Goal: Contribute content: Contribute content

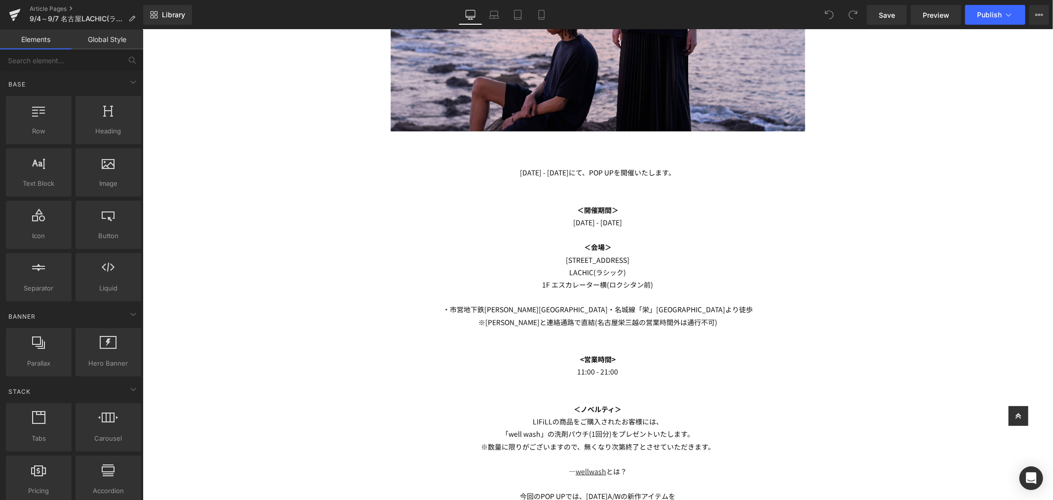
scroll to position [384, 0]
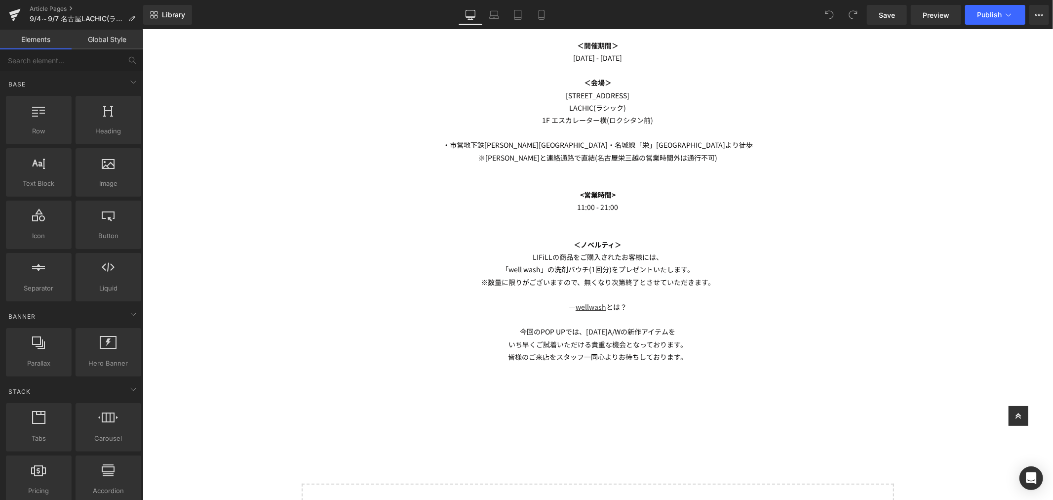
click at [662, 129] on p at bounding box center [597, 132] width 399 height 12
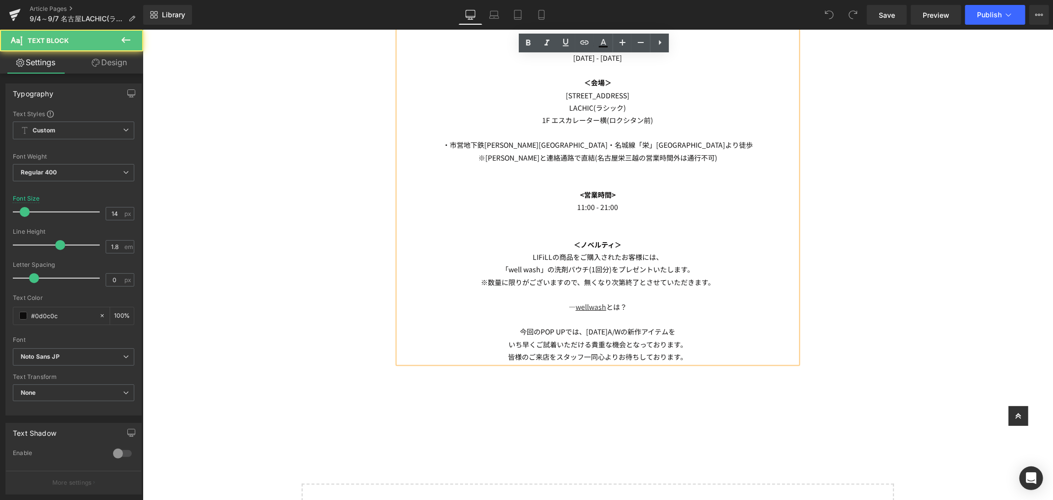
scroll to position [329, 0]
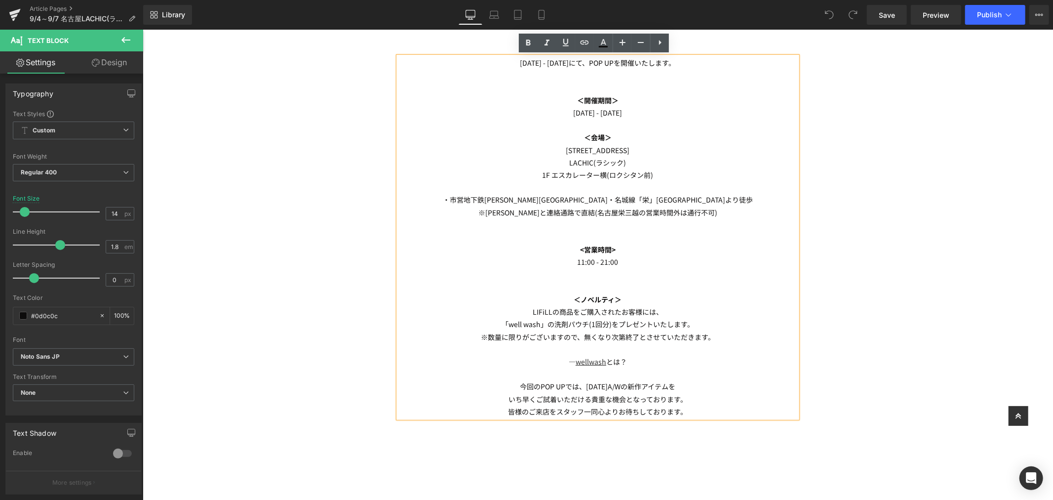
click at [719, 338] on p "※数量に限りがございますので、無くなり次第終了とさせていただきます。" at bounding box center [597, 336] width 399 height 12
click at [694, 322] on p "「well wash」の洗剤パウチ(1回分)をプレゼントいたします。" at bounding box center [597, 324] width 399 height 12
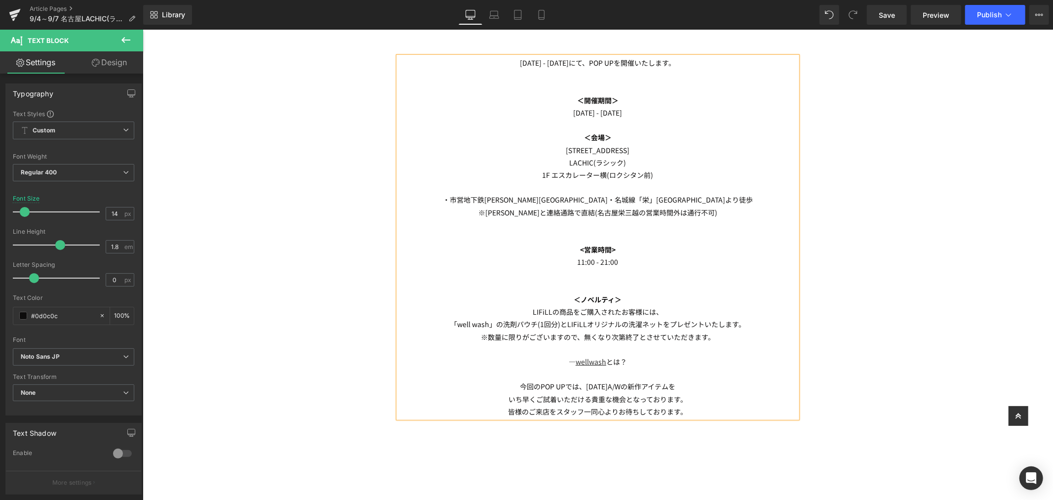
click at [562, 323] on p "「well wash」の洗剤パウチ(1回分)とLIFiLLオリジナルの洗濯ネットをプレゼントいたします。" at bounding box center [597, 324] width 399 height 12
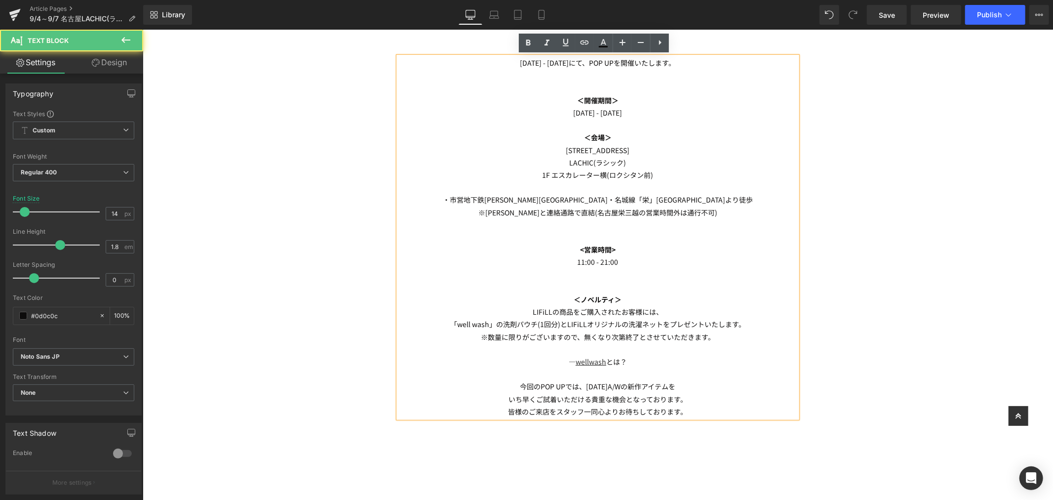
click at [565, 321] on p "「well wash」の洗剤パウチ(1回分)とLIFiLLオリジナルの洗濯ネットをプレゼントいたします。" at bounding box center [597, 324] width 399 height 12
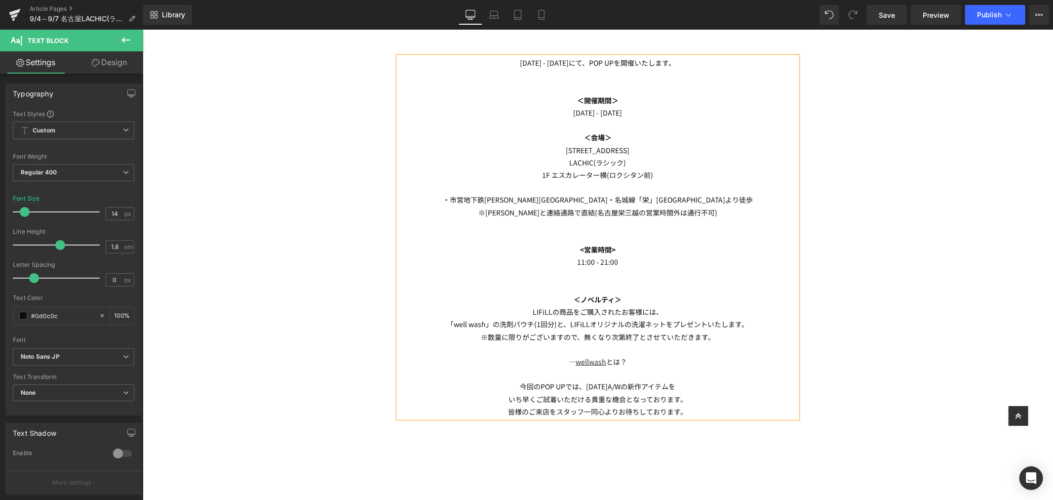
click at [733, 349] on p at bounding box center [597, 349] width 399 height 12
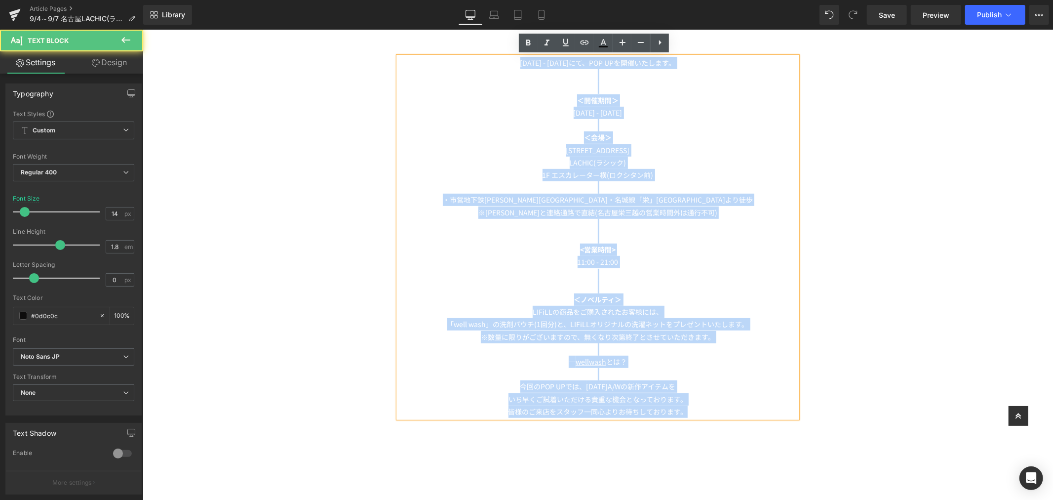
drag, startPoint x: 689, startPoint y: 411, endPoint x: 507, endPoint y: 58, distance: 397.6
click at [507, 58] on div "9/4(木) - 9/7(日)にて、POP UPを開催いたします。 ＜開催期間＞ 9/4(木) - 9/7(日) ＜会場＞ 〒460-0008 名古屋市中区栄…" at bounding box center [597, 236] width 399 height 361
click at [536, 245] on p "<営業時間>" at bounding box center [597, 249] width 399 height 12
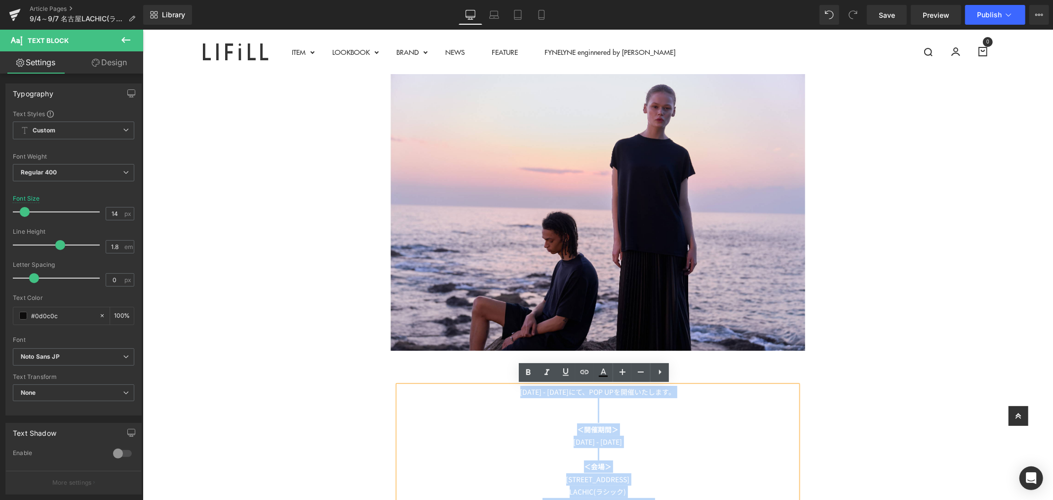
scroll to position [494, 0]
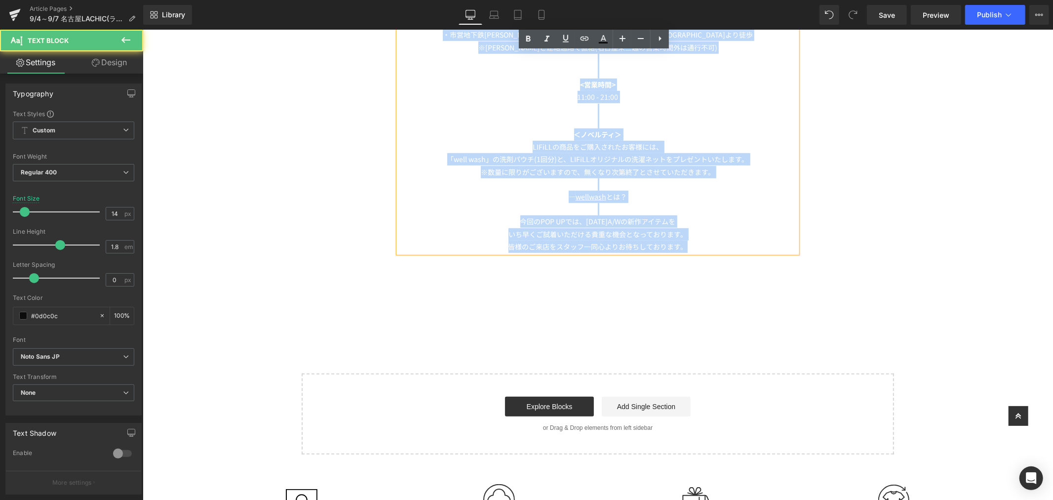
click at [704, 174] on p "※数量に限りがございますので、無くなり次第終了とさせていただきます。" at bounding box center [597, 171] width 399 height 12
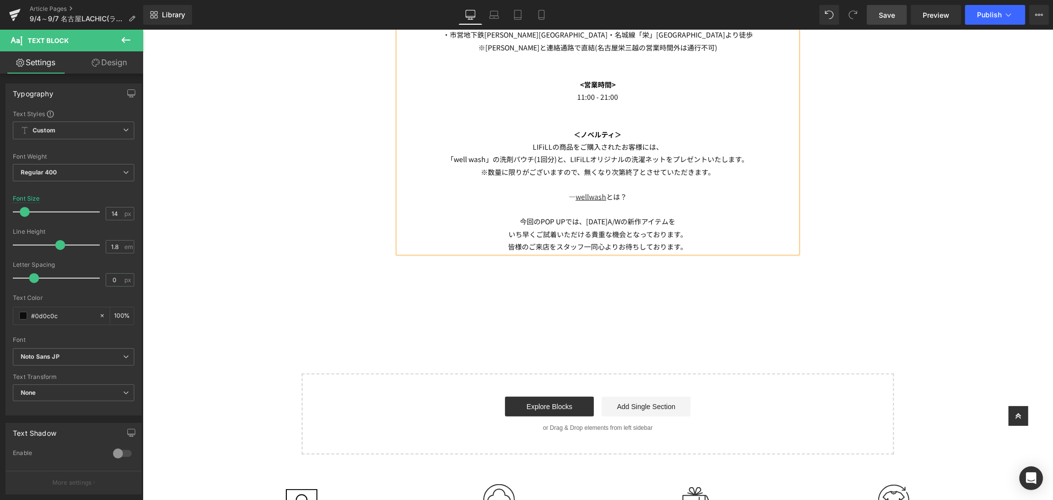
click at [899, 13] on link "Save" at bounding box center [887, 15] width 40 height 20
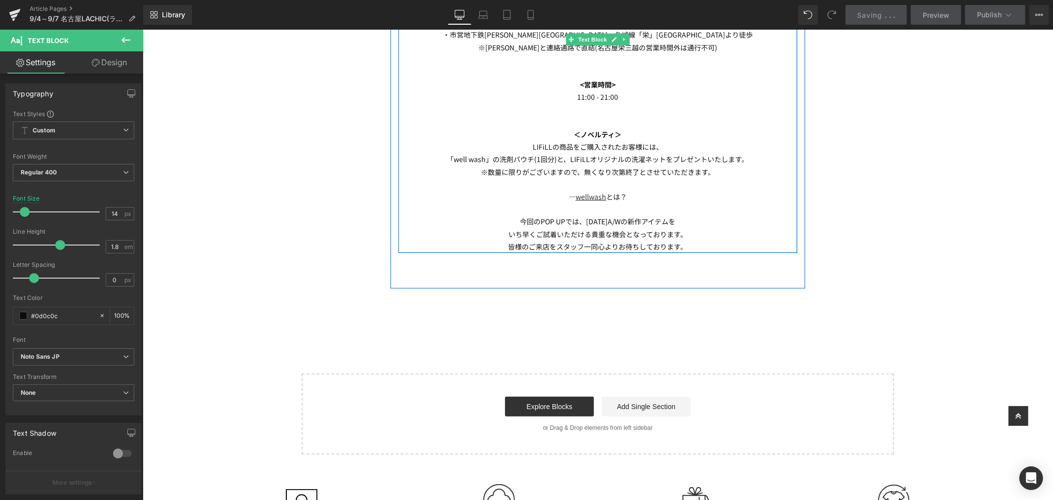
scroll to position [329, 0]
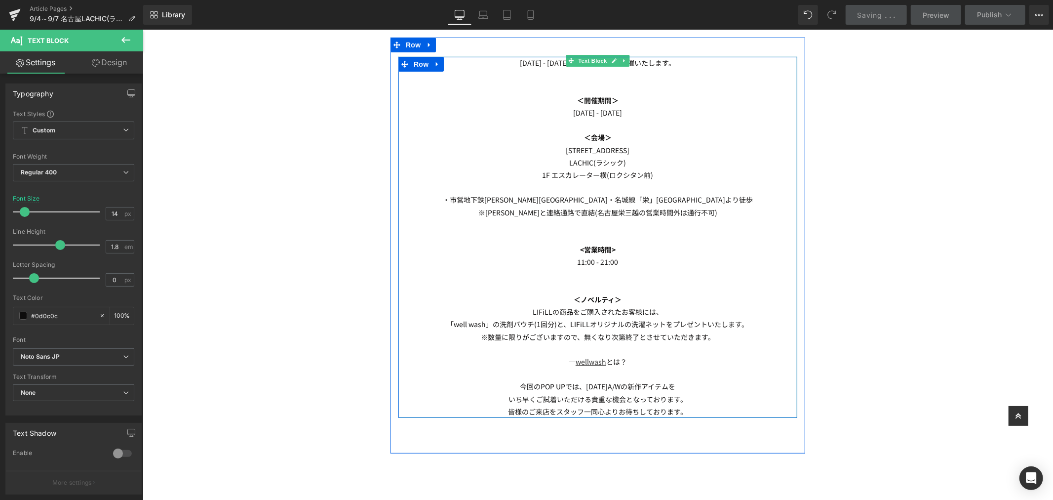
click at [745, 322] on p "「well wash」の洗剤パウチ(1回分)と、LIFiLLオリジナルの洗濯ネットをプレゼントいたします。" at bounding box center [597, 324] width 399 height 12
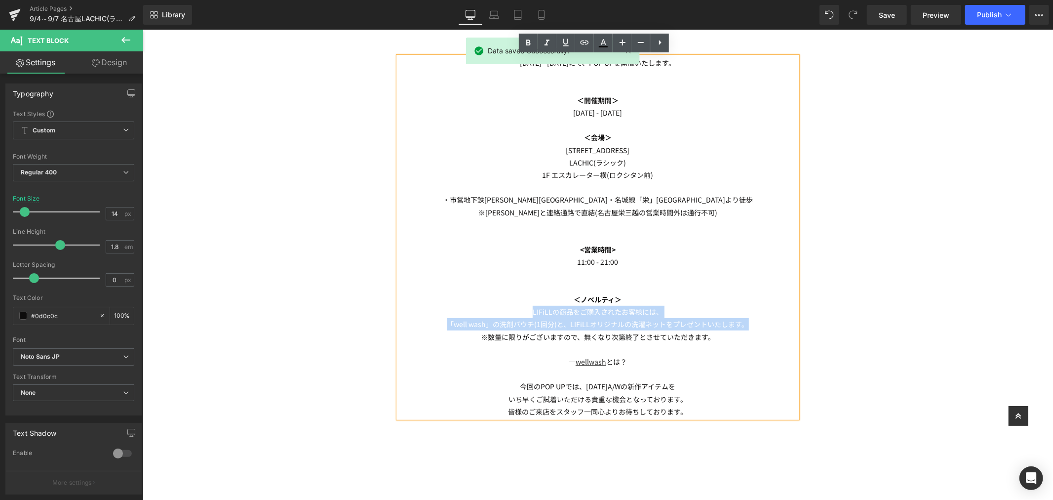
drag, startPoint x: 755, startPoint y: 322, endPoint x: 498, endPoint y: 312, distance: 257.0
click at [499, 312] on div "9/4(木) - 9/7(日)にて、POP UPを開催いたします。 ＜開催期間＞ 9/4(木) - 9/7(日) ＜会場＞ 〒460-0008 名古屋市中区栄…" at bounding box center [597, 236] width 399 height 361
copy div "LIFiLLの商品をご購入されたお客様には、 「well wash」の洗剤パウチ(1回分)と、LIFiLLオリジナルの洗濯ネットをプレゼントいたします。"
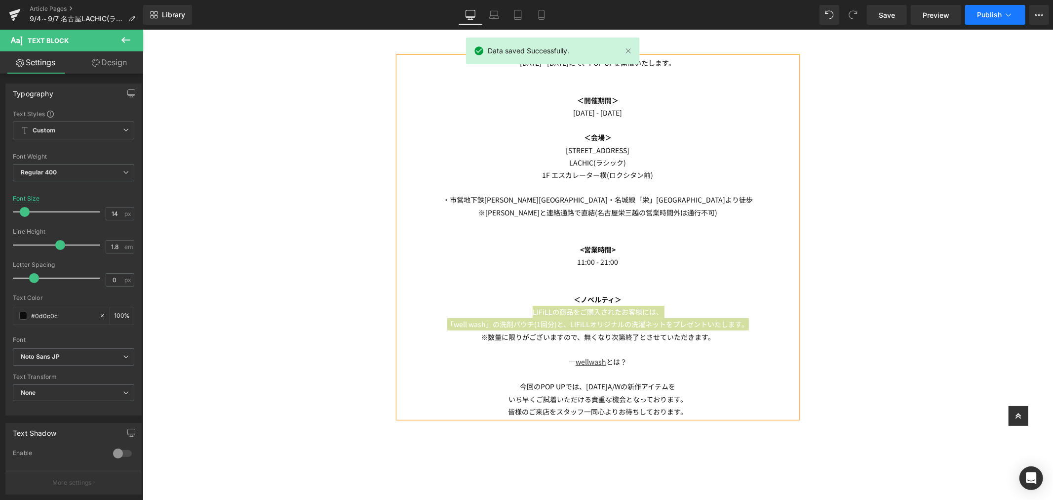
click at [984, 14] on span "Publish" at bounding box center [989, 15] width 25 height 8
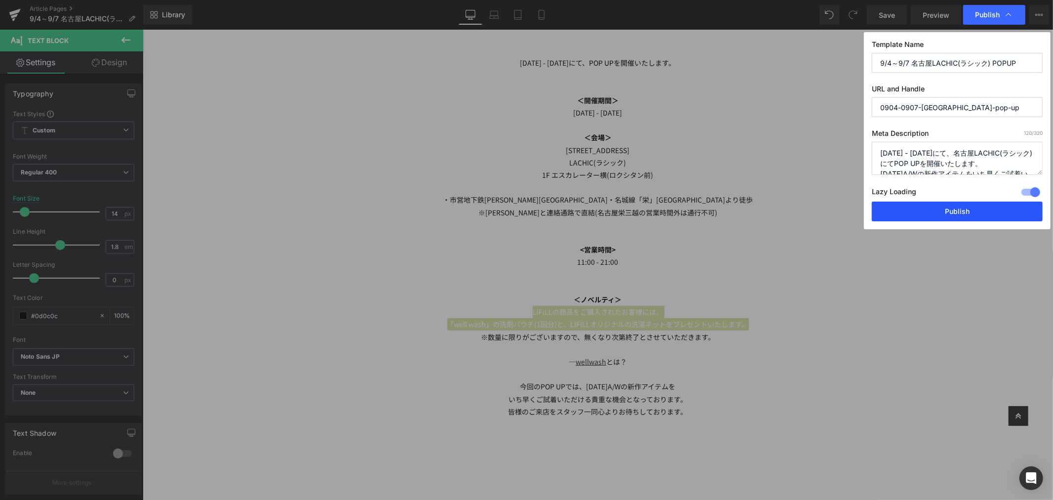
click at [925, 219] on button "Publish" at bounding box center [957, 211] width 171 height 20
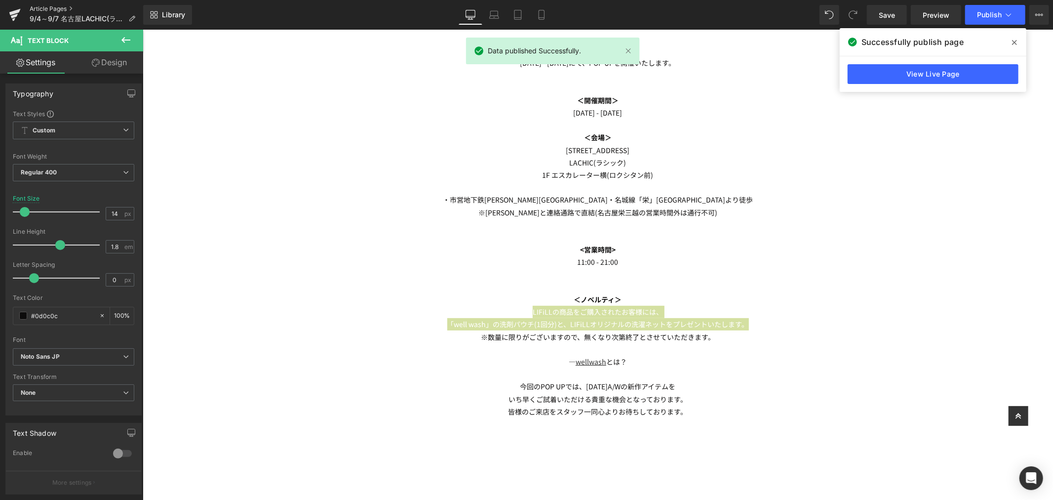
click at [55, 6] on link "Article Pages" at bounding box center [87, 9] width 114 height 8
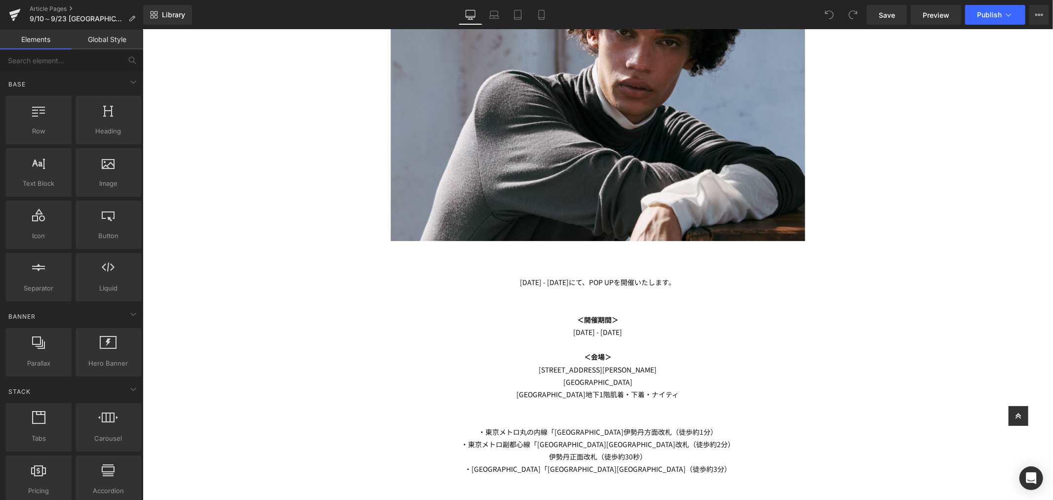
scroll to position [384, 0]
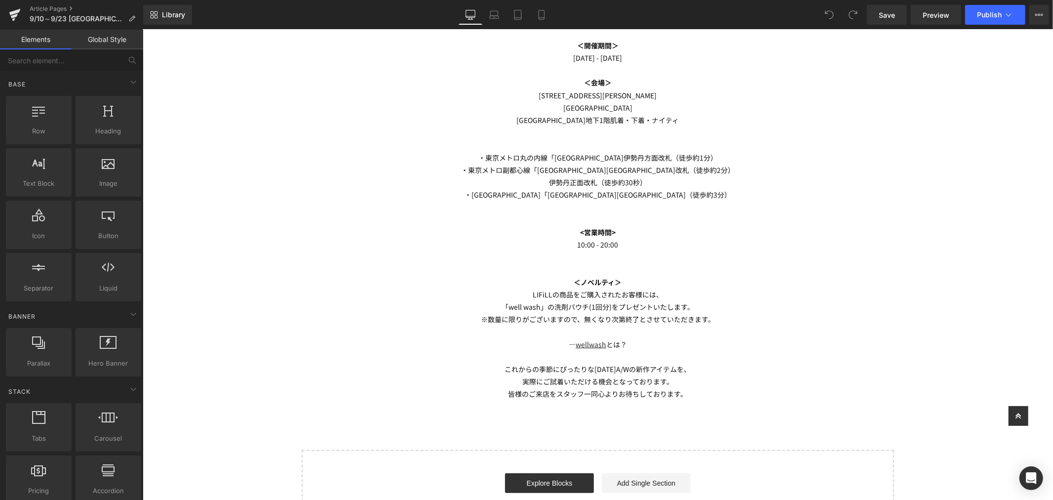
click at [673, 317] on p "※数量に限りがございますので、無くなり次第終了とさせていただきます。" at bounding box center [597, 319] width 399 height 12
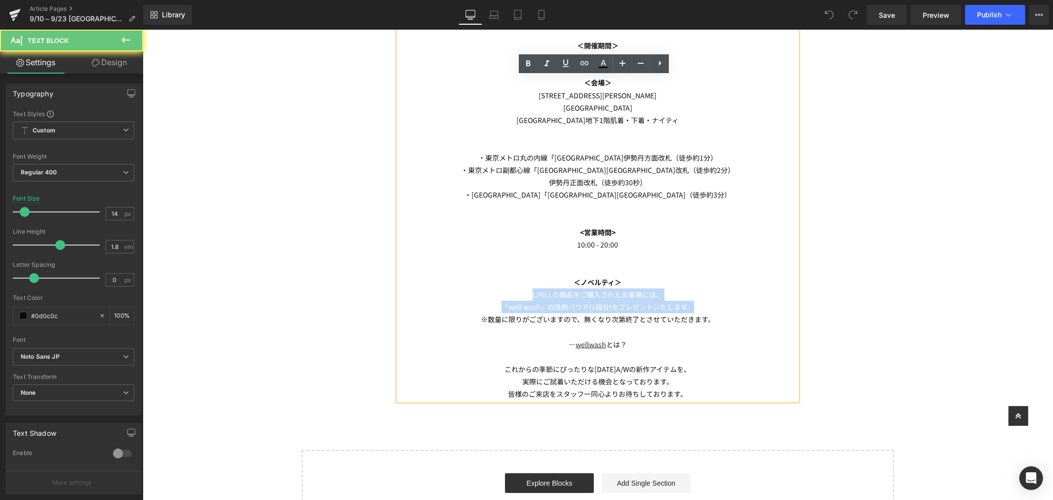
drag, startPoint x: 694, startPoint y: 302, endPoint x: 525, endPoint y: 289, distance: 168.9
click at [525, 289] on div "9/10(水) - 9/23(火)にて、POP UPを開催いたします。 ＜開催期間＞ 9/10(水) - 9/23(火) ＜会場＞ 〒160-0022 東京都…" at bounding box center [597, 200] width 399 height 399
paste div
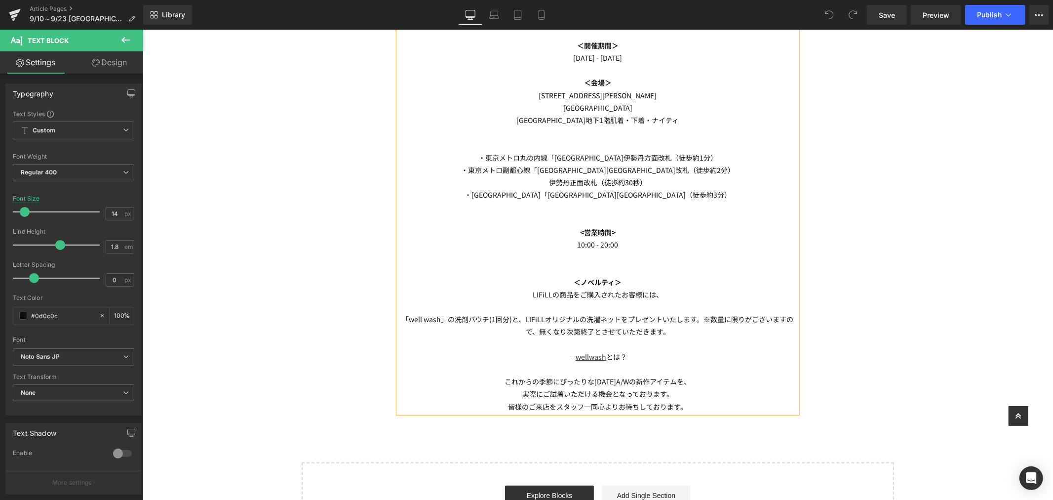
click at [664, 305] on p at bounding box center [597, 306] width 399 height 12
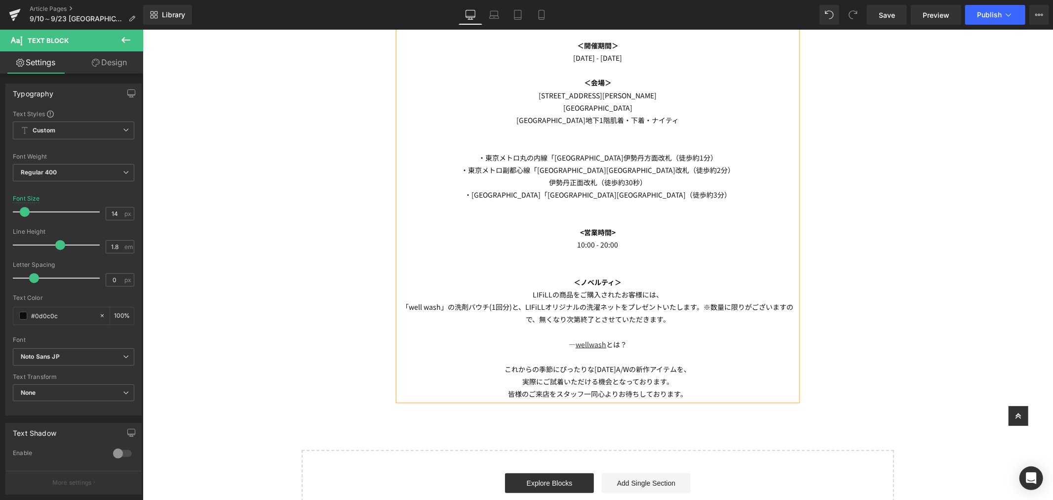
click at [694, 305] on p "「well wash」の洗剤パウチ(1回分)と、LIFiLLオリジナルの洗濯ネットをプレゼントいたします。※数量に限りがございますので、無くなり次第終了とさせ…" at bounding box center [597, 312] width 399 height 25
click at [1005, 18] on icon at bounding box center [1009, 15] width 10 height 10
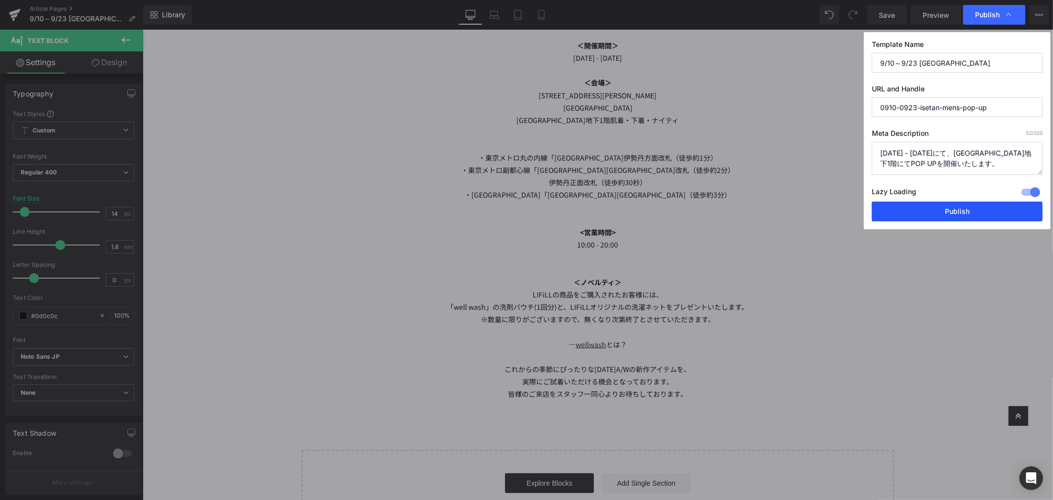
click at [941, 208] on button "Publish" at bounding box center [957, 211] width 171 height 20
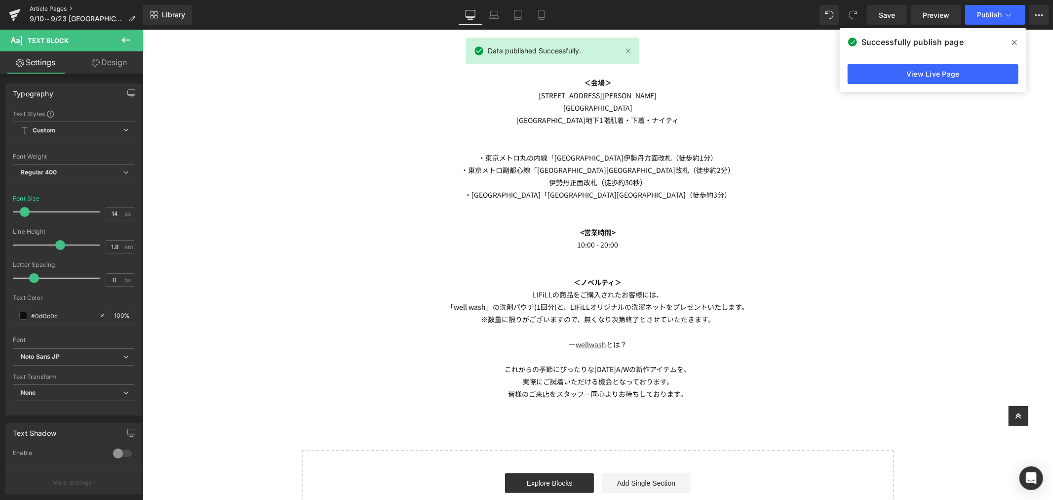
click at [52, 6] on link "Article Pages" at bounding box center [87, 9] width 114 height 8
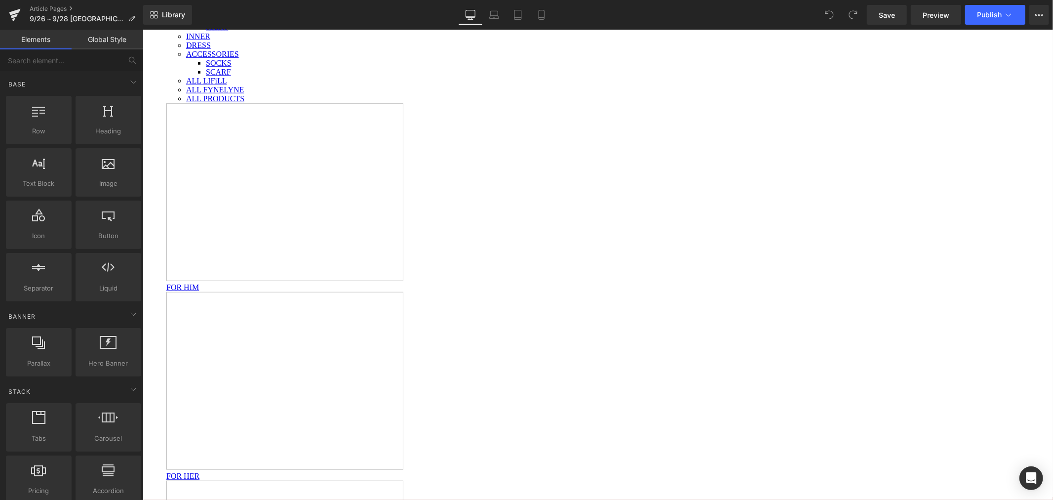
scroll to position [439, 0]
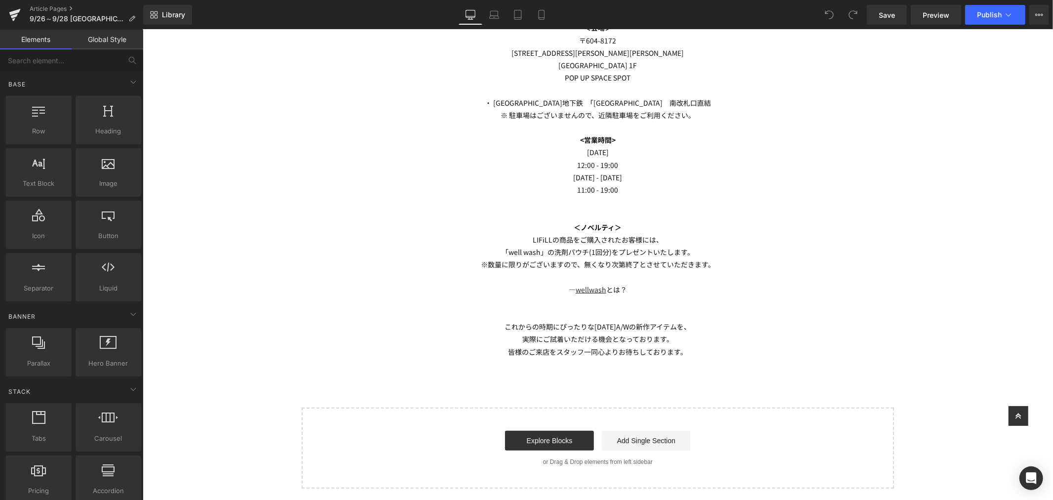
click at [708, 269] on p "※数量に限りがございますので、無くなり次第終了とさせていただきます。" at bounding box center [597, 264] width 399 height 12
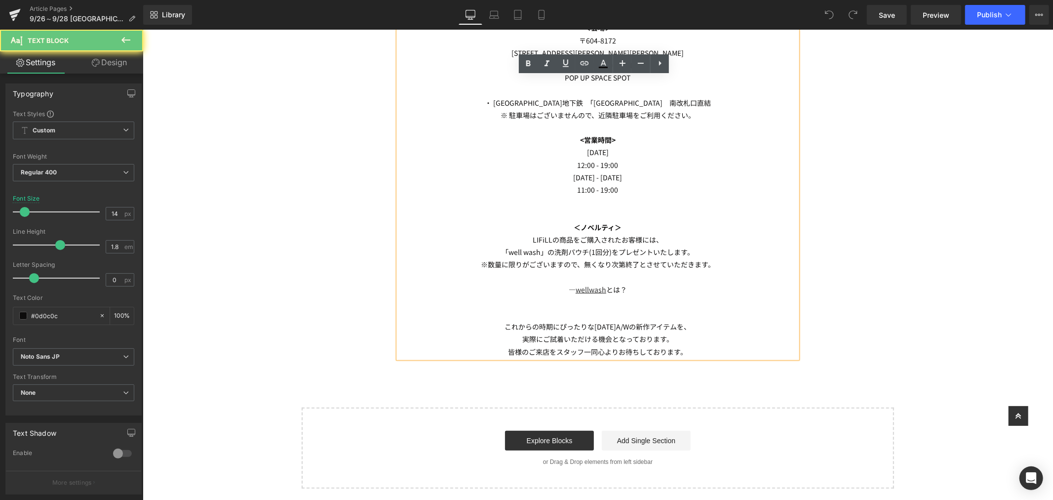
click at [701, 256] on p "「well wash」の洗剤パウチ(1回分)をプレゼントいたします。" at bounding box center [597, 251] width 399 height 12
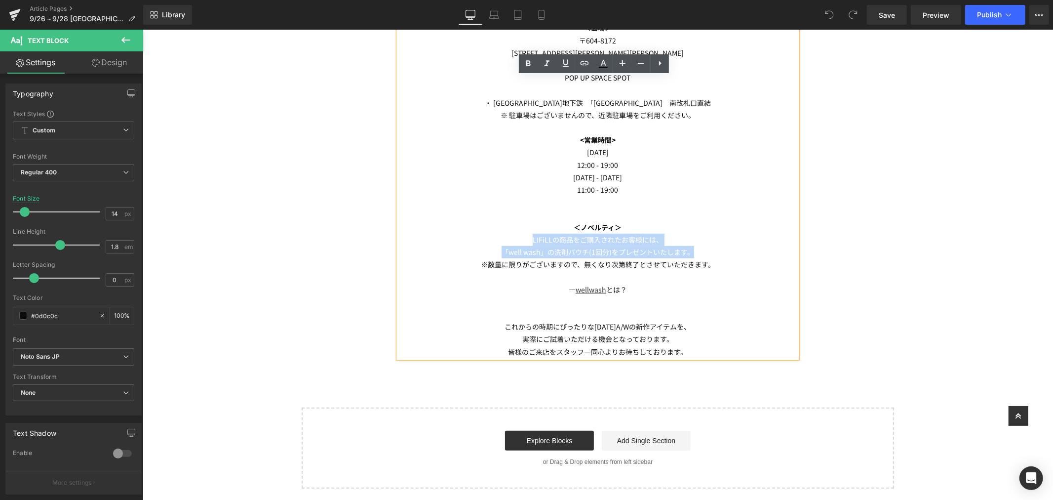
drag, startPoint x: 704, startPoint y: 253, endPoint x: 522, endPoint y: 237, distance: 183.5
click at [522, 237] on div "9/26(金) - 9/28(日)にて、POP UPを開催いたします。 ＜開催期間＞ 9/26(金) - 9/28(日) ＜会場＞ 〒604-8172 京都市…" at bounding box center [597, 152] width 399 height 411
paste div
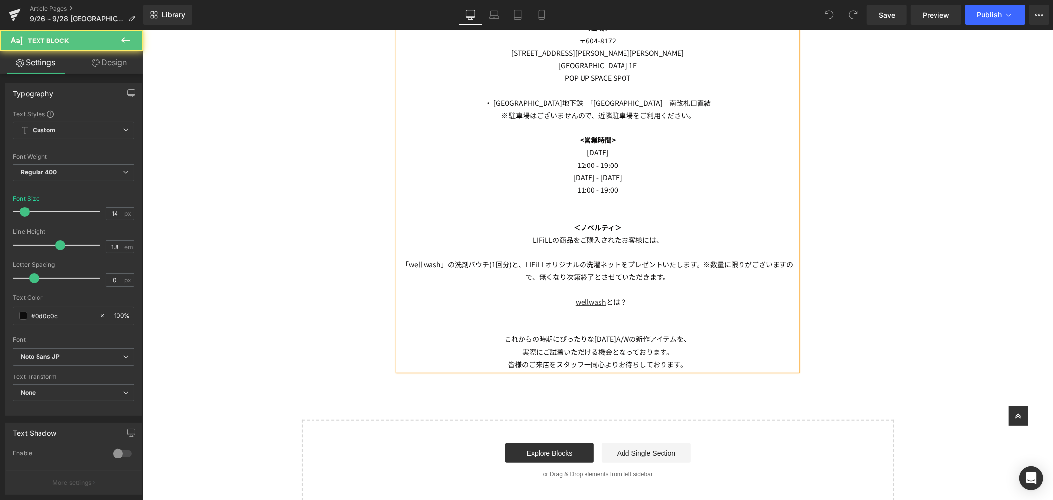
click at [660, 250] on p at bounding box center [597, 251] width 399 height 12
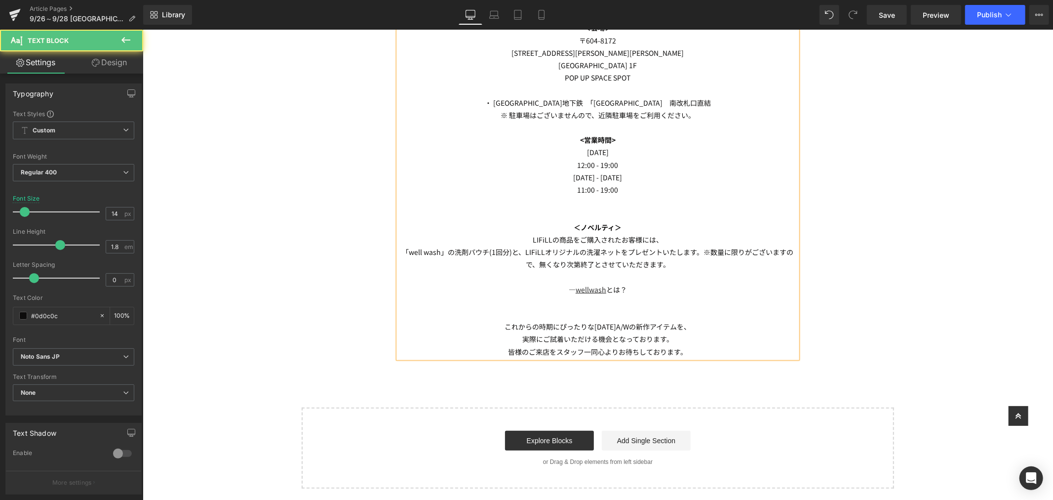
click at [700, 247] on p "「well wash」の洗剤パウチ(1回分)と、LIFiLLオリジナルの洗濯ネットをプレゼントいたします。※数量に限りがございますので、無くなり次第終了とさせ…" at bounding box center [597, 257] width 399 height 25
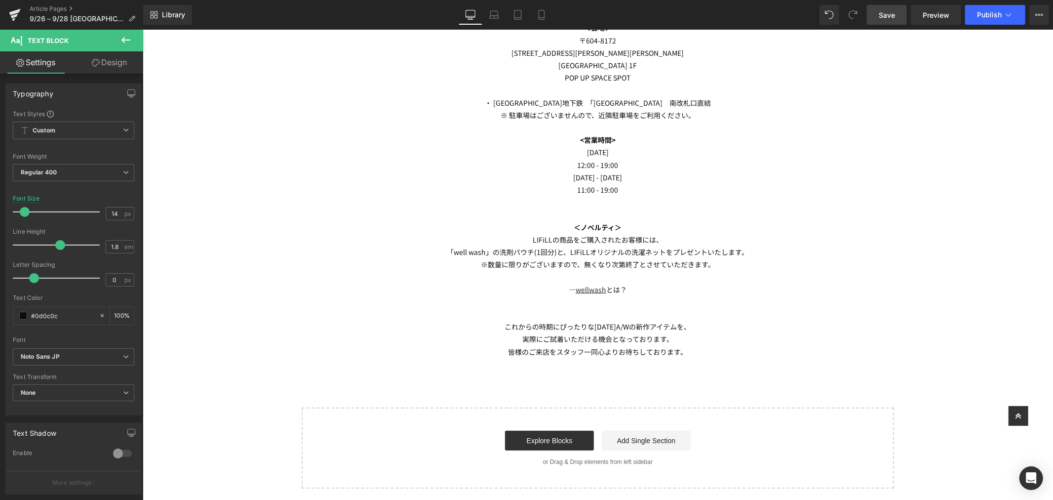
click at [890, 17] on span "Save" at bounding box center [887, 15] width 16 height 10
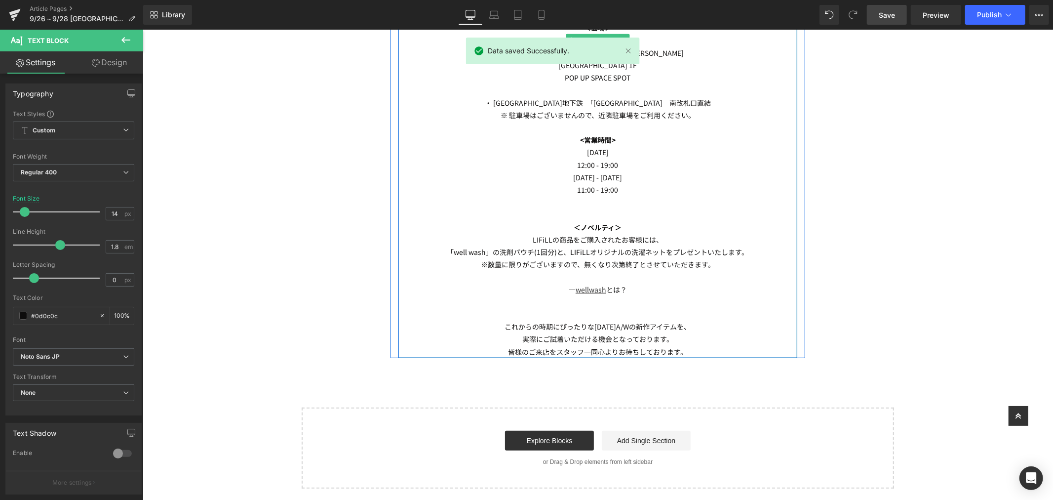
scroll to position [384, 0]
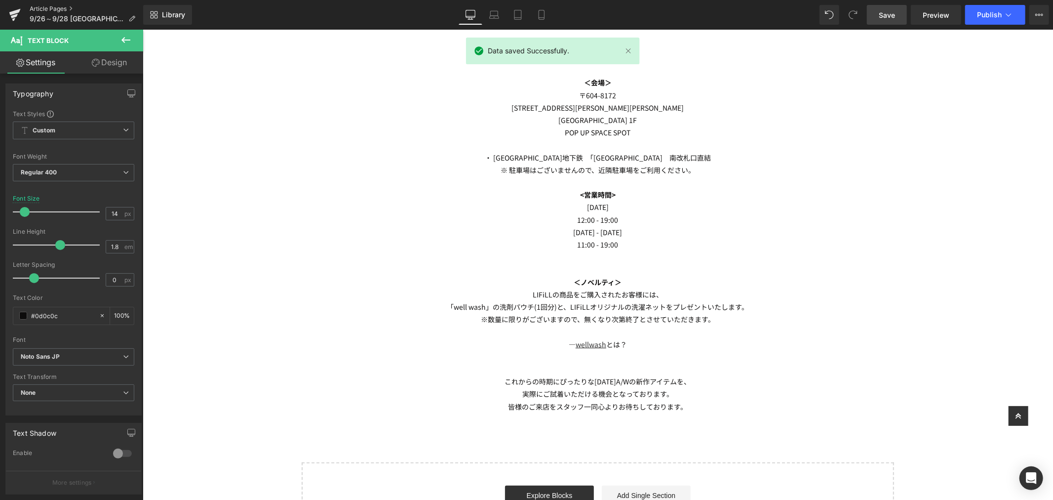
click at [51, 6] on link "Article Pages" at bounding box center [87, 9] width 114 height 8
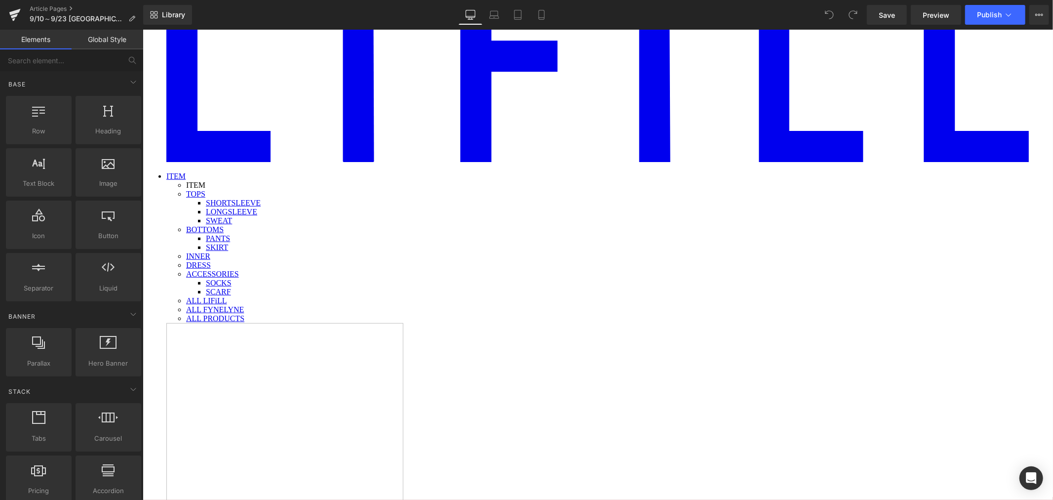
scroll to position [55, 0]
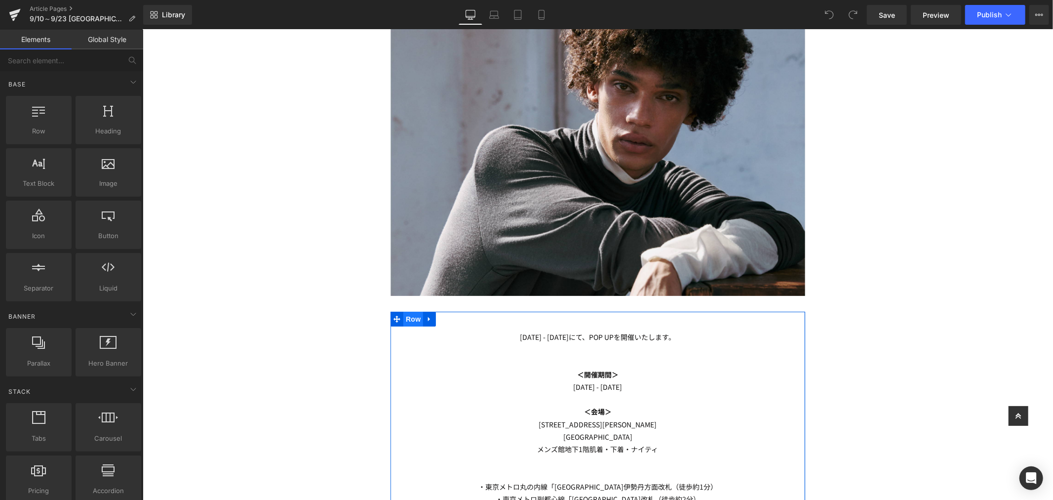
click at [412, 318] on span "Row" at bounding box center [413, 318] width 20 height 15
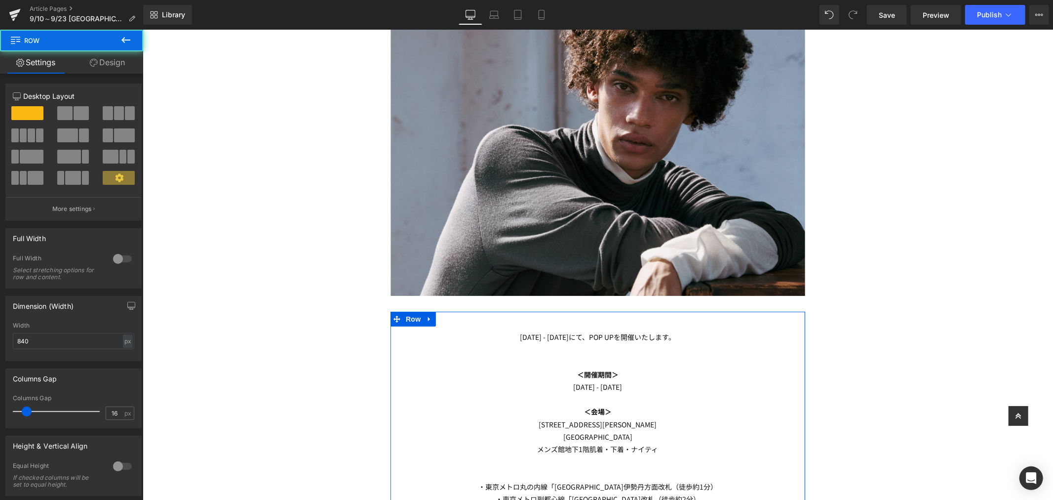
scroll to position [439, 0]
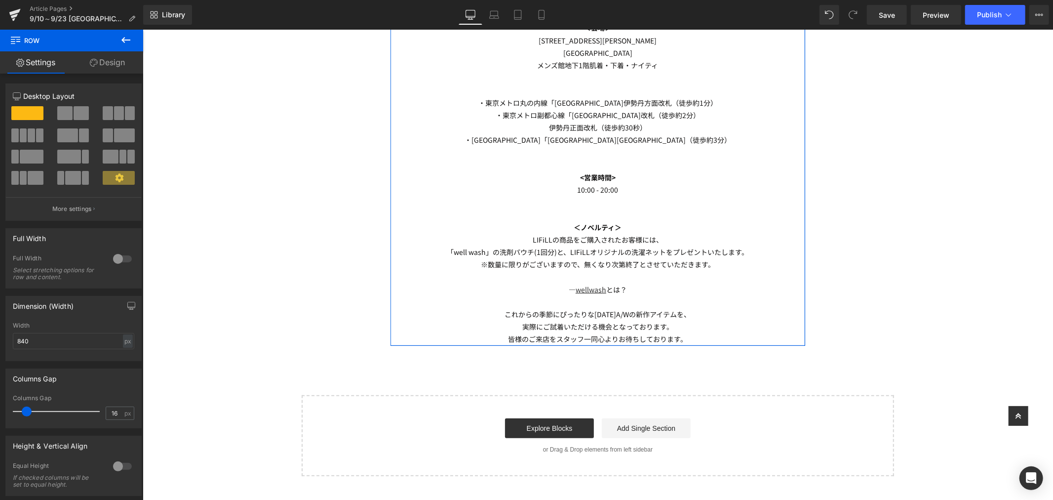
click at [116, 61] on link "Design" at bounding box center [108, 62] width 72 height 22
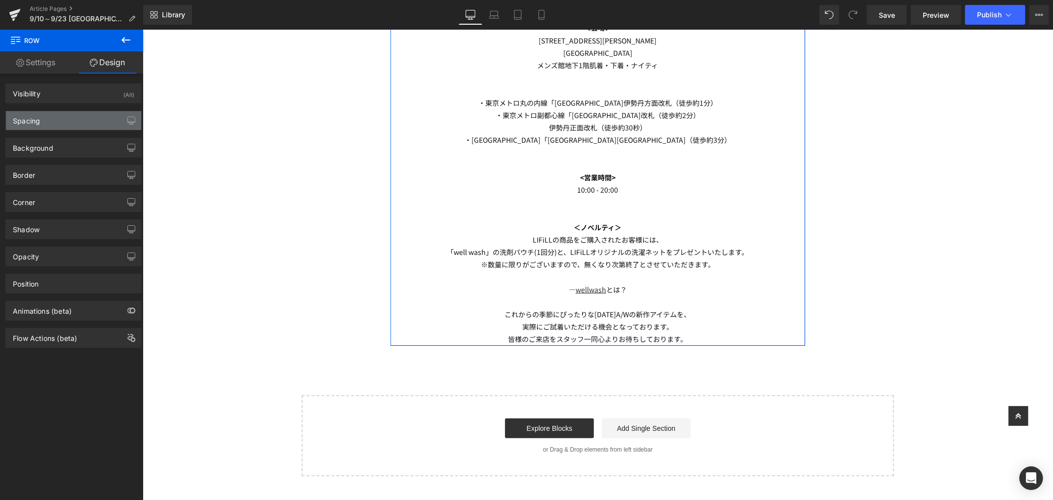
click at [69, 127] on div "Spacing" at bounding box center [73, 120] width 135 height 19
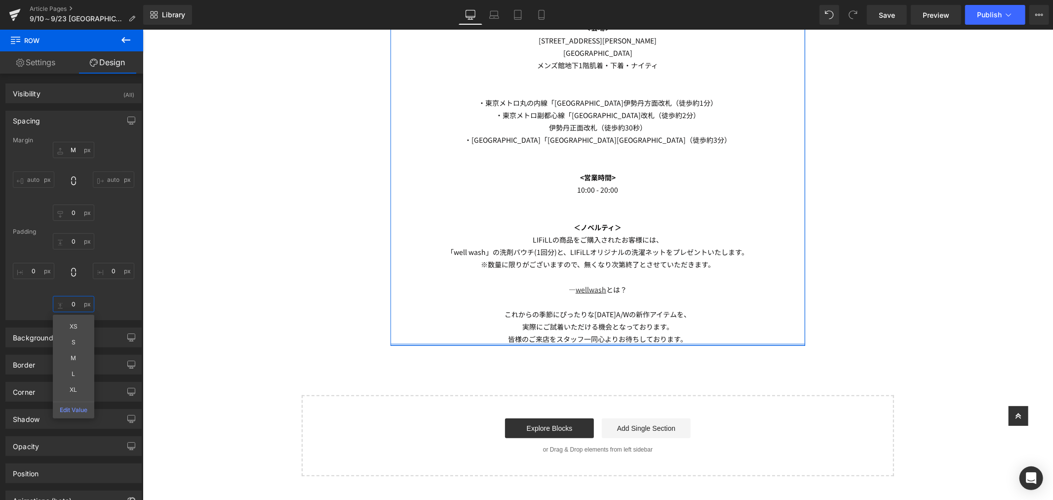
click at [70, 304] on input "0" at bounding box center [73, 304] width 41 height 16
type input "XL"
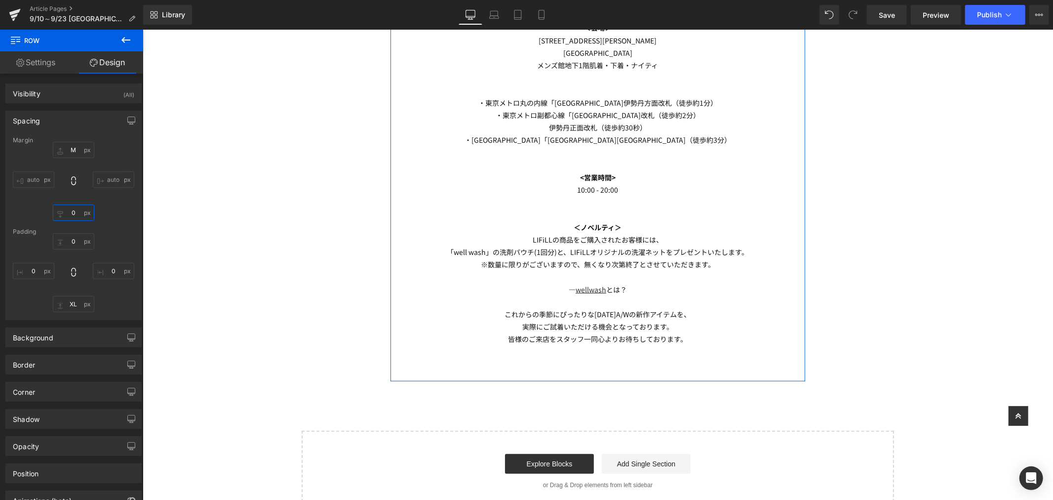
click at [67, 210] on input "0" at bounding box center [73, 212] width 41 height 16
type input "XL"
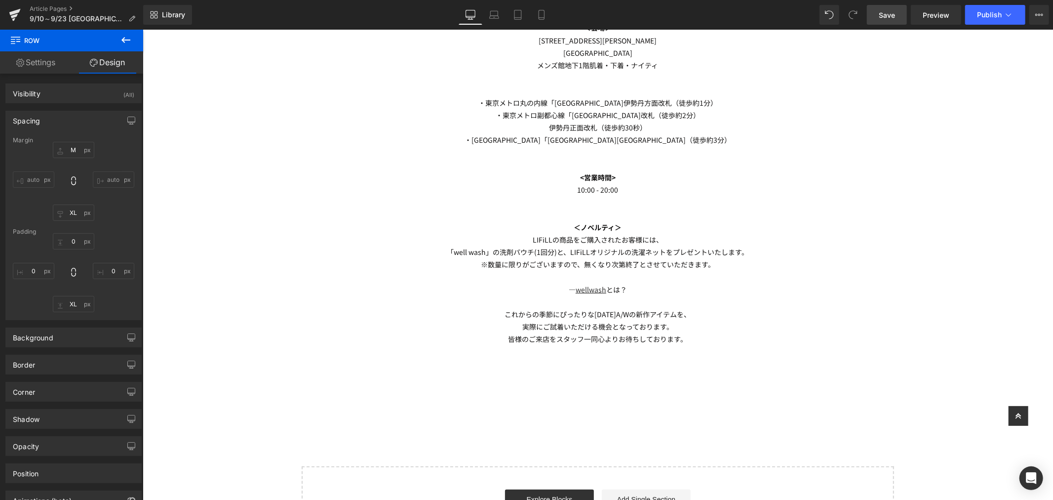
click at [891, 21] on link "Save" at bounding box center [887, 15] width 40 height 20
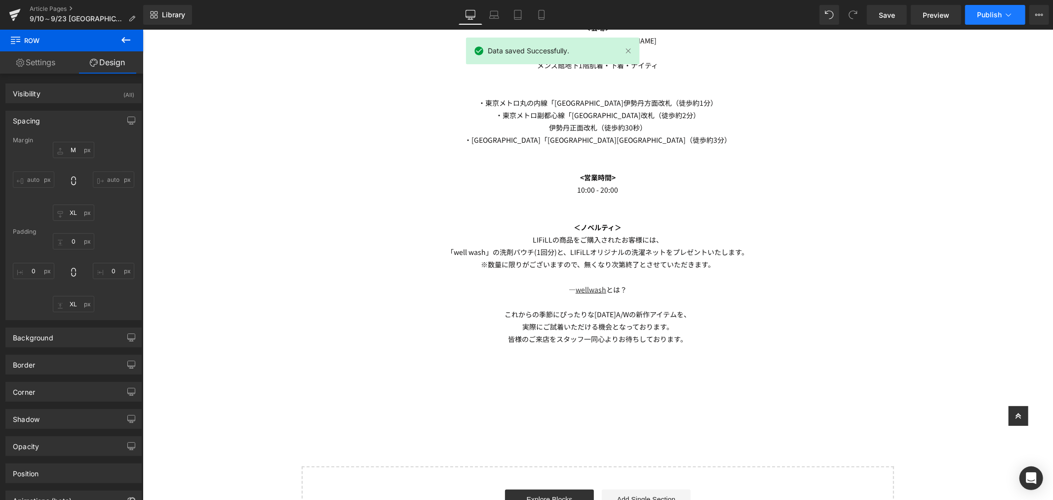
click at [990, 16] on span "Publish" at bounding box center [989, 15] width 25 height 8
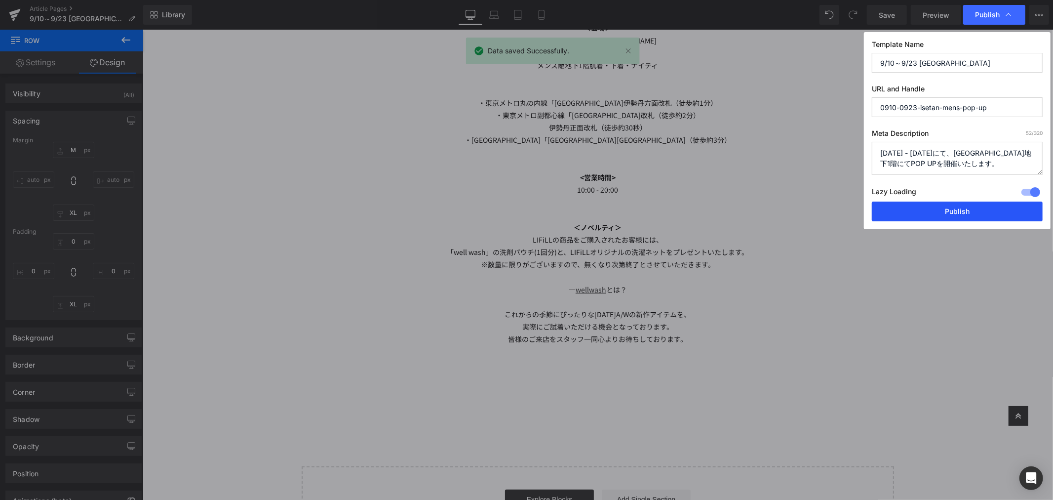
click at [957, 210] on button "Publish" at bounding box center [957, 211] width 171 height 20
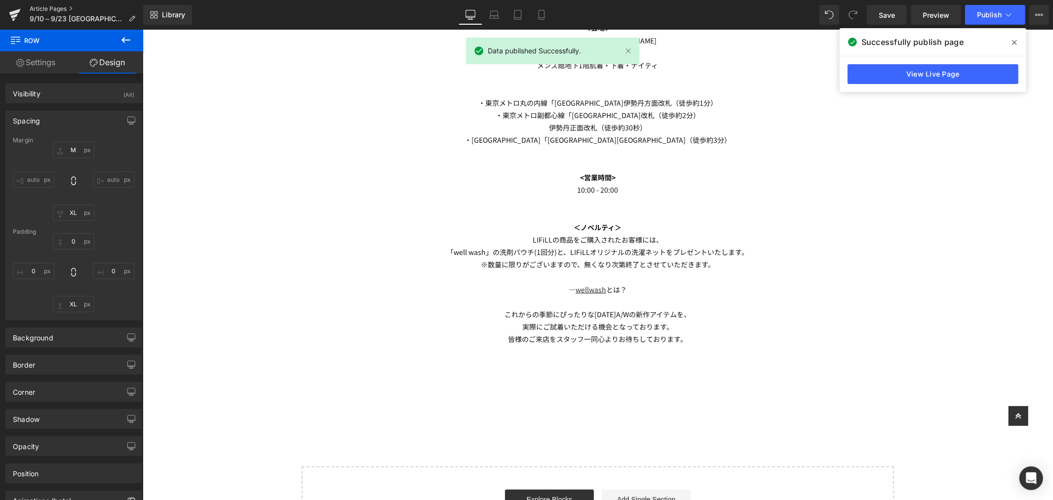
click at [46, 9] on link "Article Pages" at bounding box center [87, 9] width 114 height 8
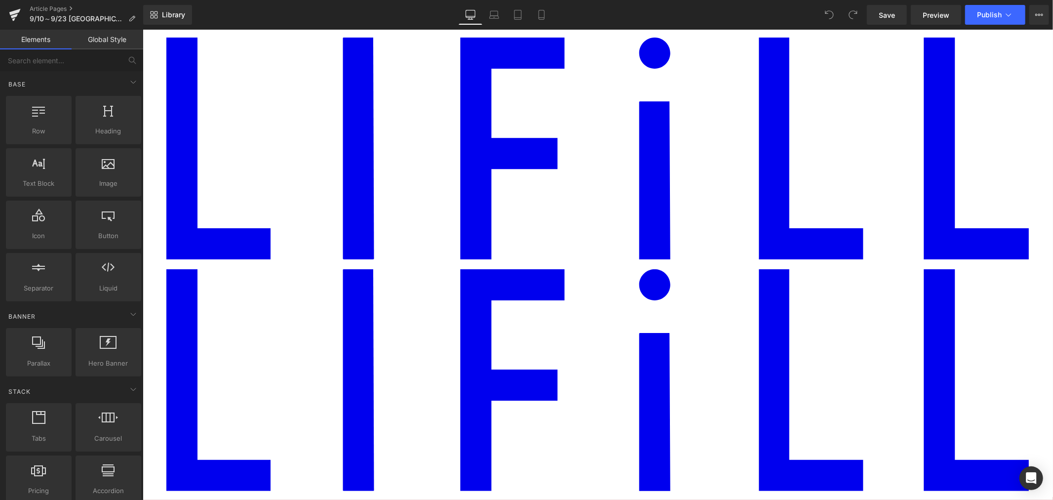
scroll to position [384, 0]
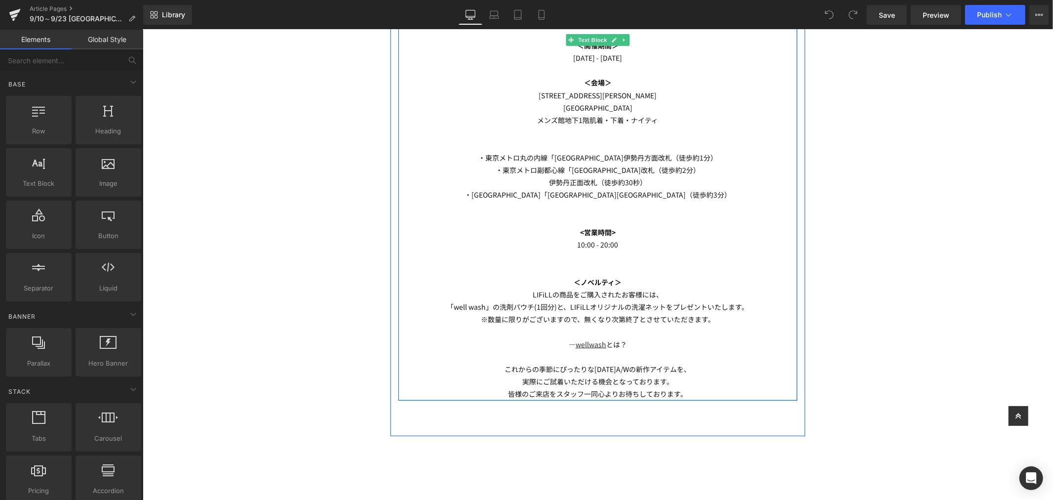
click at [575, 95] on p "[STREET_ADDRESS][PERSON_NAME]" at bounding box center [597, 95] width 399 height 12
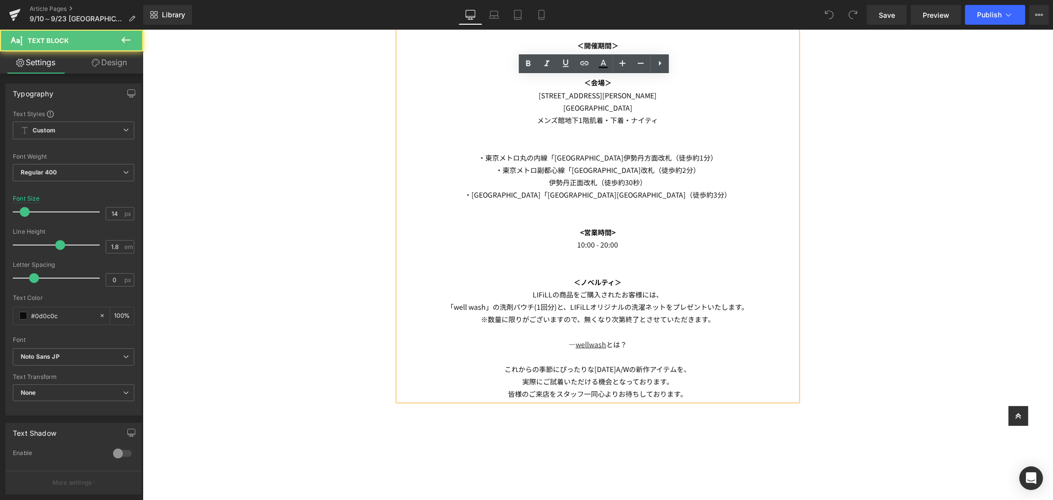
click at [575, 95] on p "[STREET_ADDRESS][PERSON_NAME]" at bounding box center [597, 95] width 399 height 12
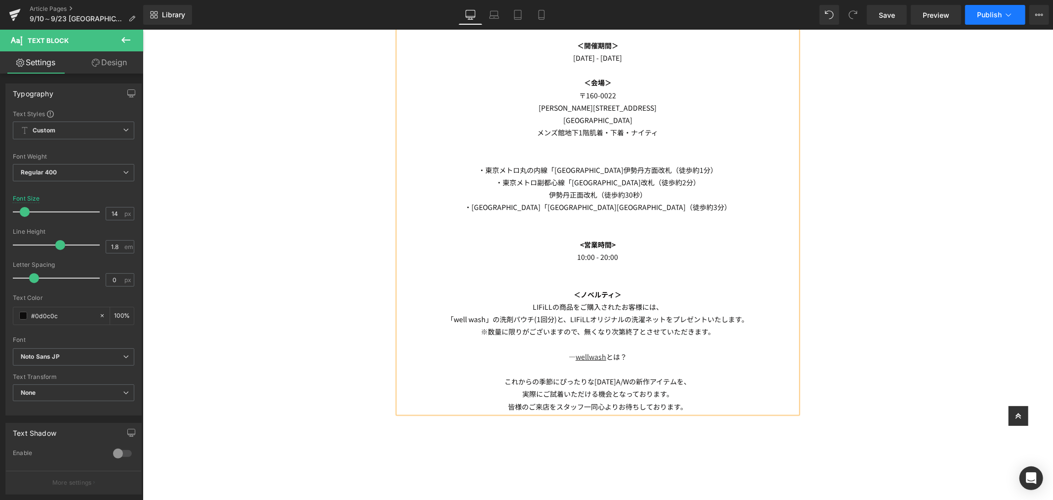
click at [999, 7] on button "Publish" at bounding box center [995, 15] width 60 height 20
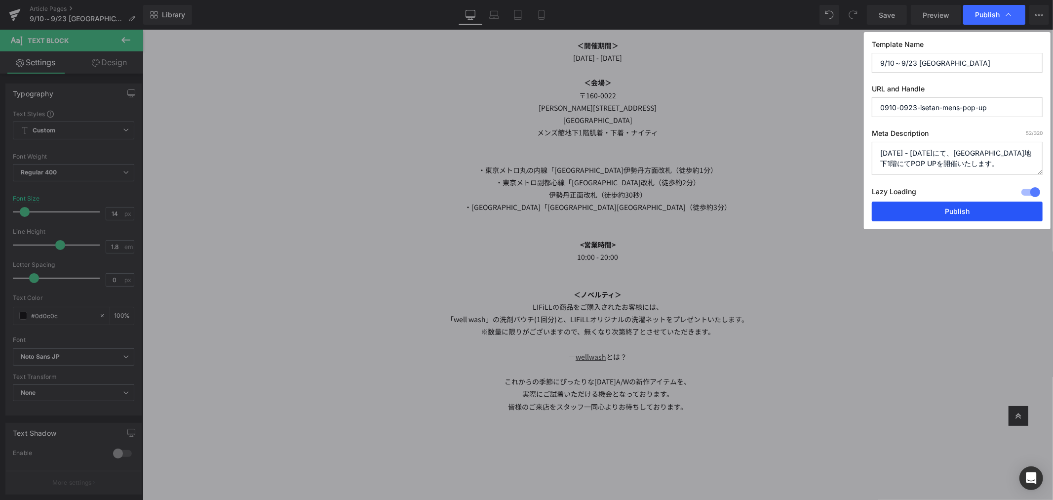
click at [944, 209] on button "Publish" at bounding box center [957, 211] width 171 height 20
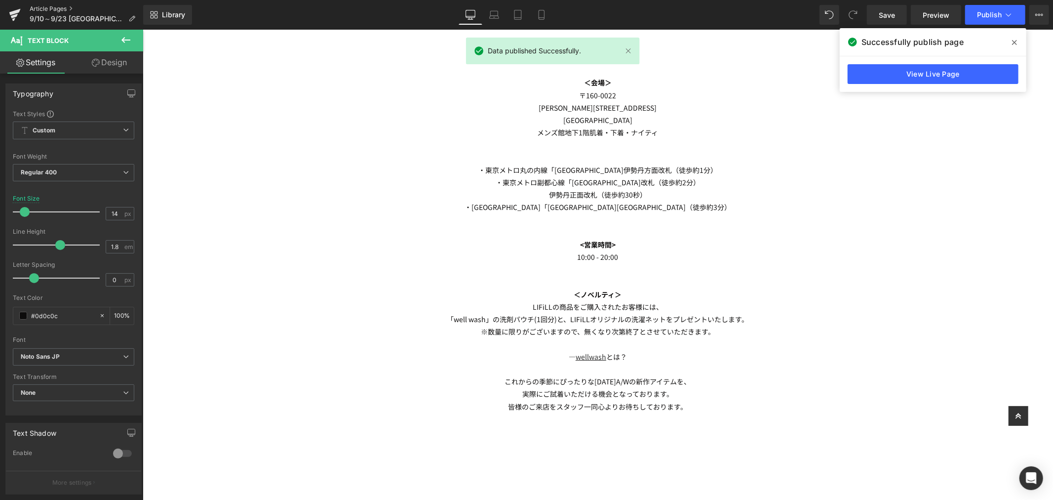
click at [56, 9] on link "Article Pages" at bounding box center [87, 9] width 114 height 8
